Goal: Task Accomplishment & Management: Manage account settings

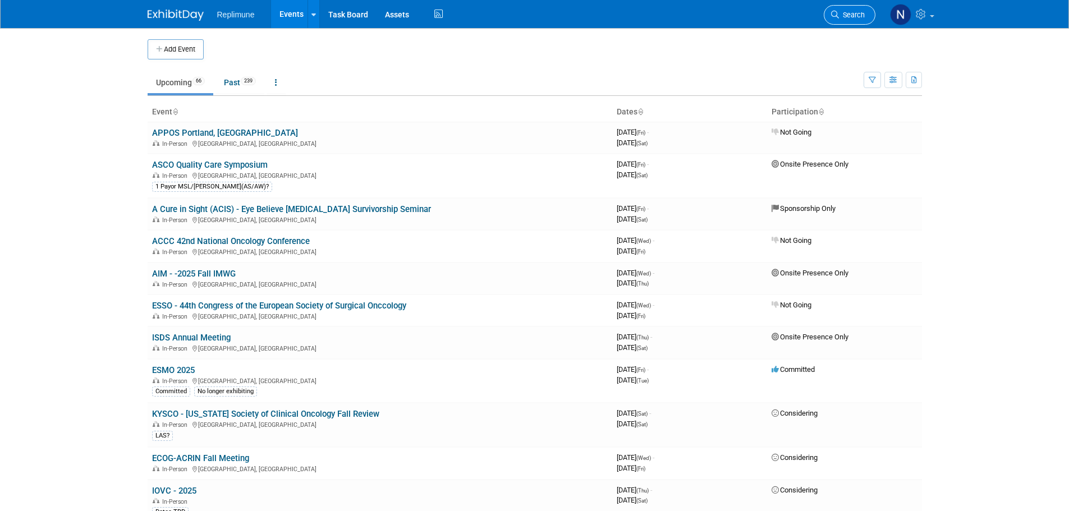
click at [855, 13] on span "Search" at bounding box center [852, 15] width 26 height 8
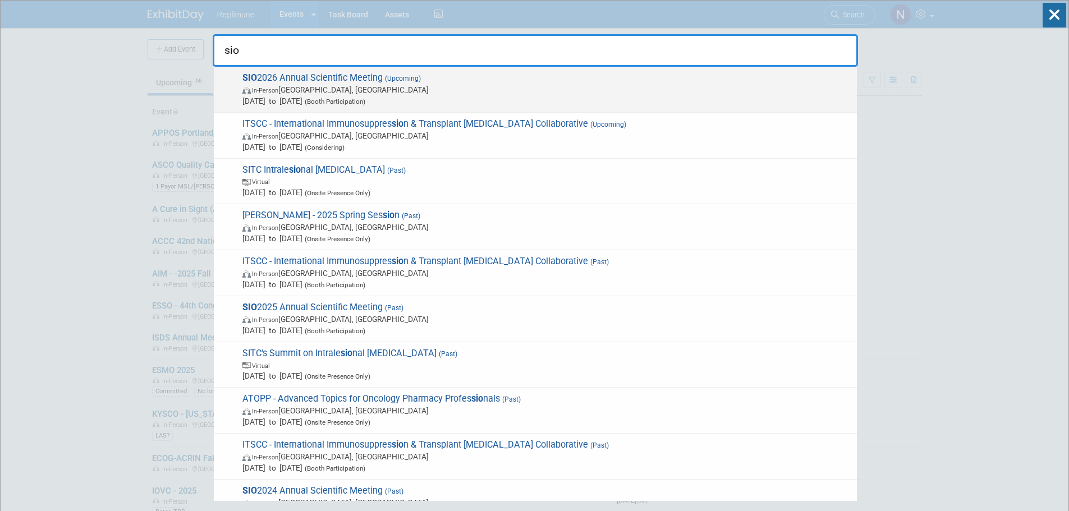
type input "sio"
click at [279, 76] on span "SIO 2026 Annual Scientific Meeting (Upcoming) In-Person [GEOGRAPHIC_DATA], [GEO…" at bounding box center [545, 89] width 612 height 34
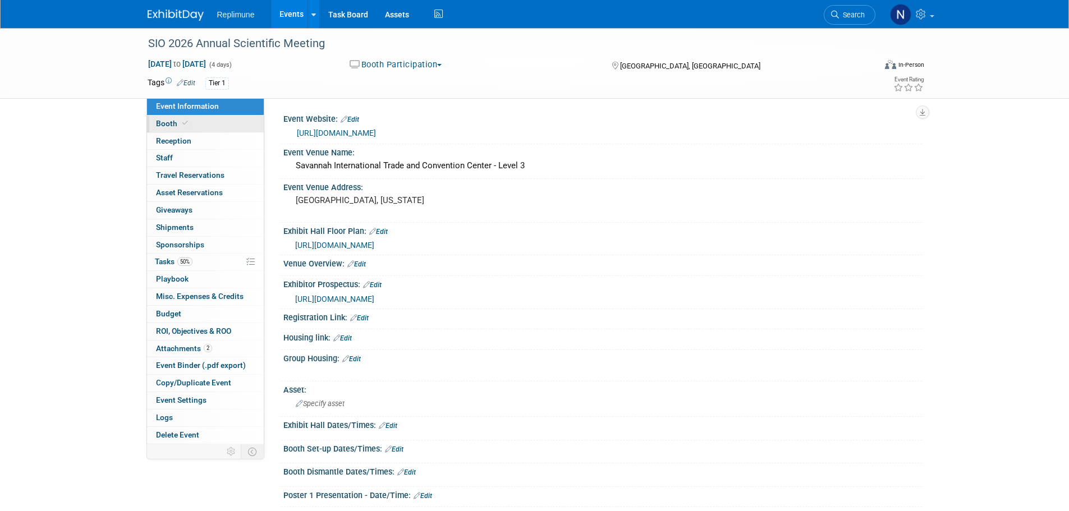
click at [160, 124] on span "Booth" at bounding box center [173, 123] width 34 height 9
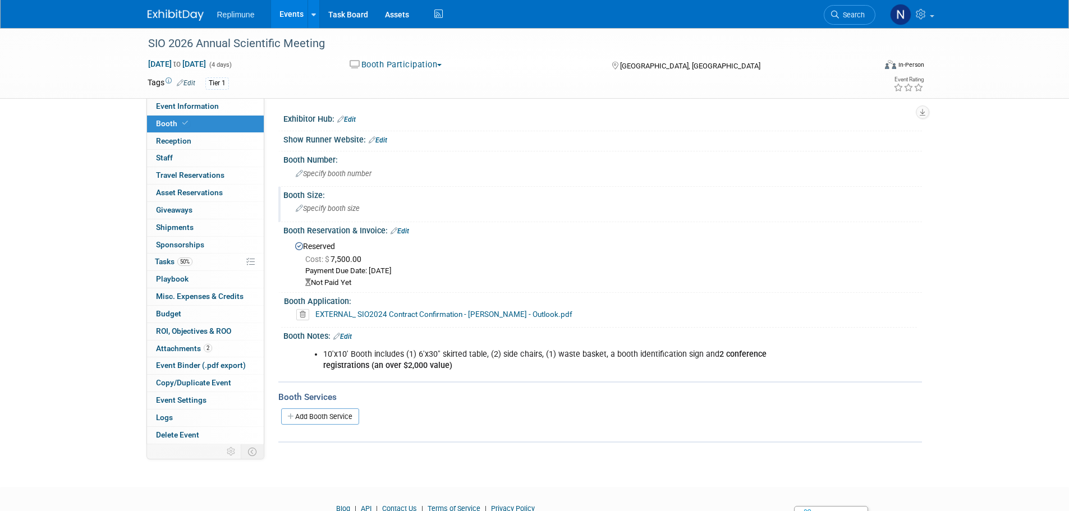
click at [352, 210] on span "Specify booth size" at bounding box center [328, 208] width 64 height 8
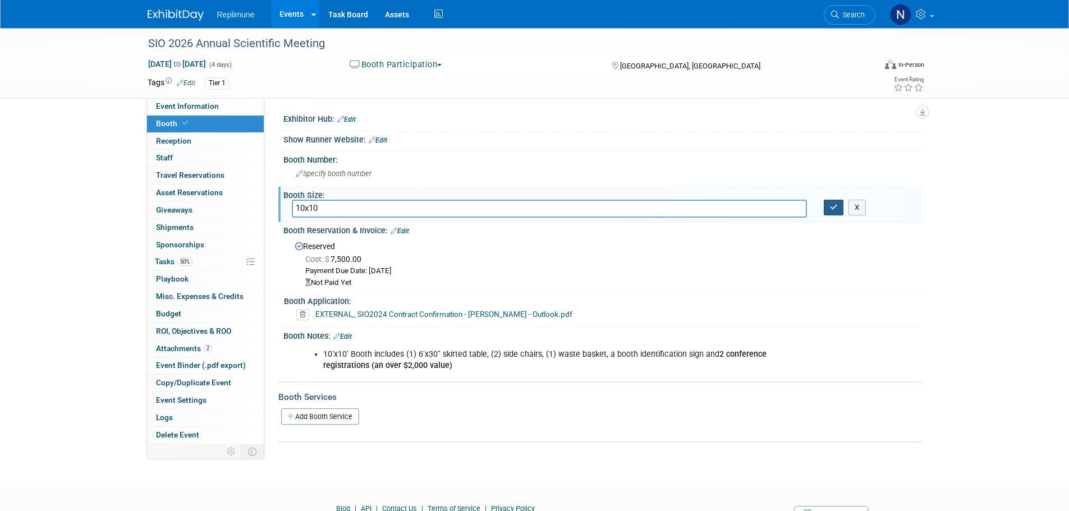
type input "10x10"
click at [828, 203] on button "button" at bounding box center [834, 208] width 20 height 16
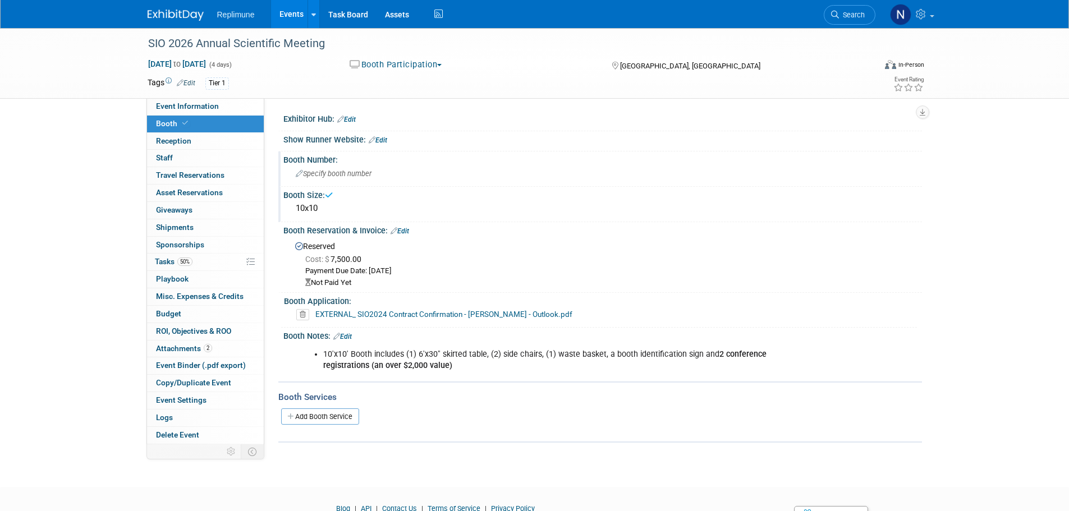
click at [381, 181] on div "Specify booth number" at bounding box center [603, 173] width 622 height 17
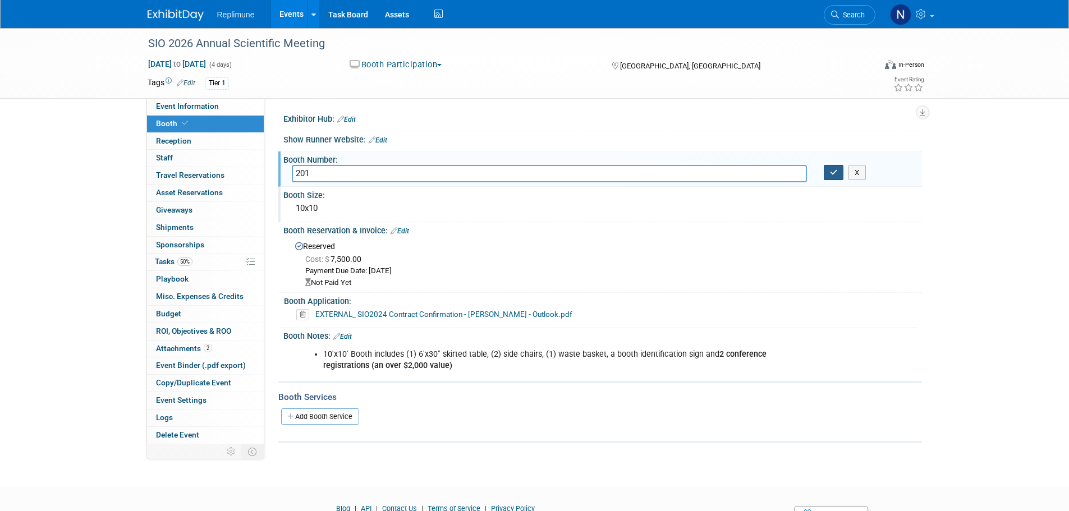
type input "201"
click at [830, 172] on icon "button" at bounding box center [834, 172] width 8 height 7
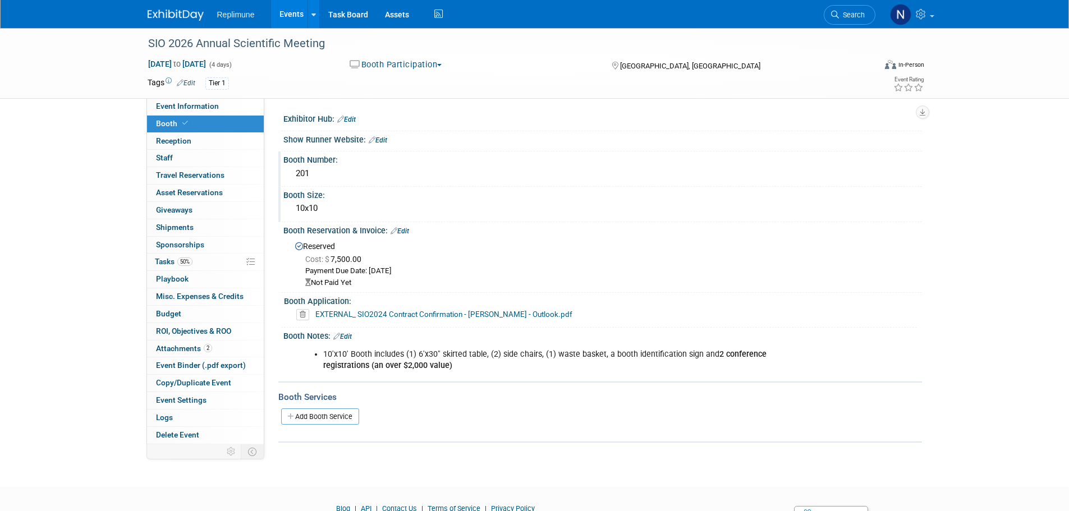
click at [407, 232] on link "Edit" at bounding box center [400, 231] width 19 height 8
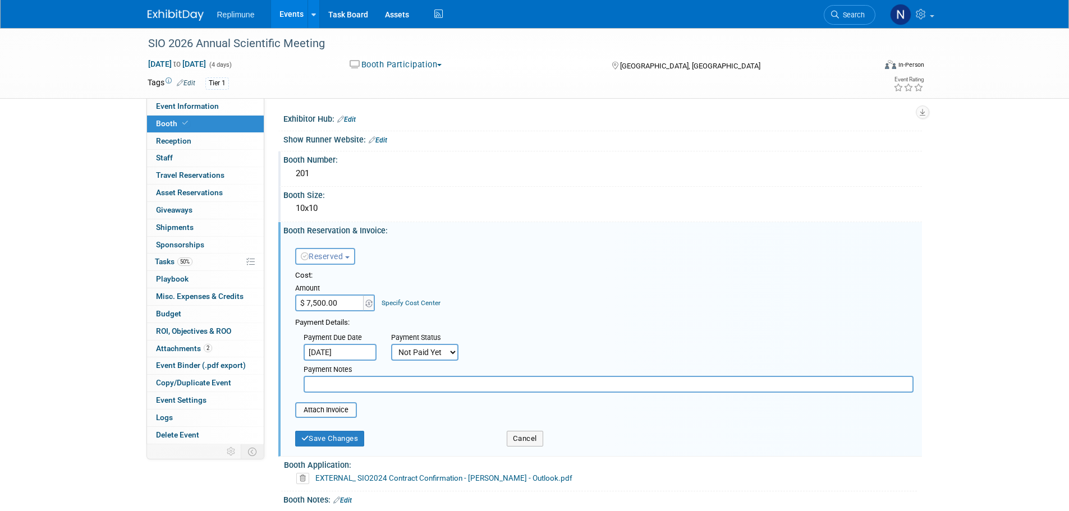
click at [365, 351] on input "Oct 10, 2025" at bounding box center [340, 352] width 73 height 17
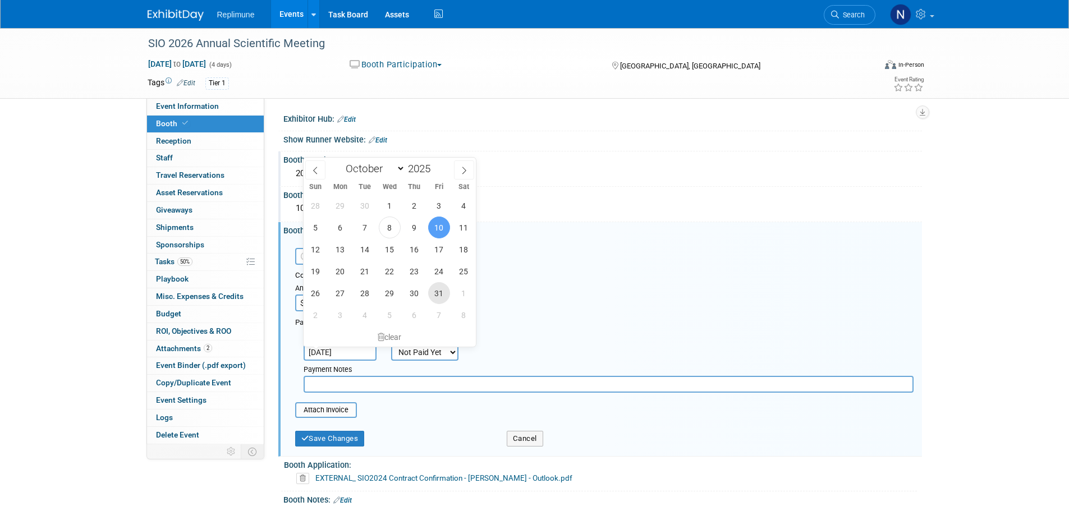
click at [443, 289] on span "31" at bounding box center [439, 293] width 22 height 22
type input "Oct 31, 2025"
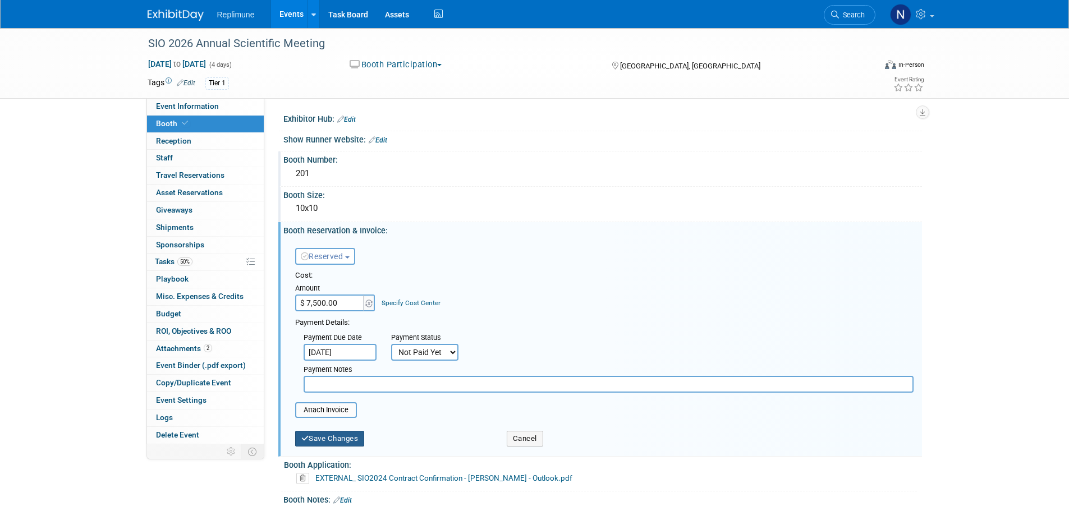
click at [315, 436] on button "Save Changes" at bounding box center [330, 439] width 70 height 16
